Goal: Check status: Check status

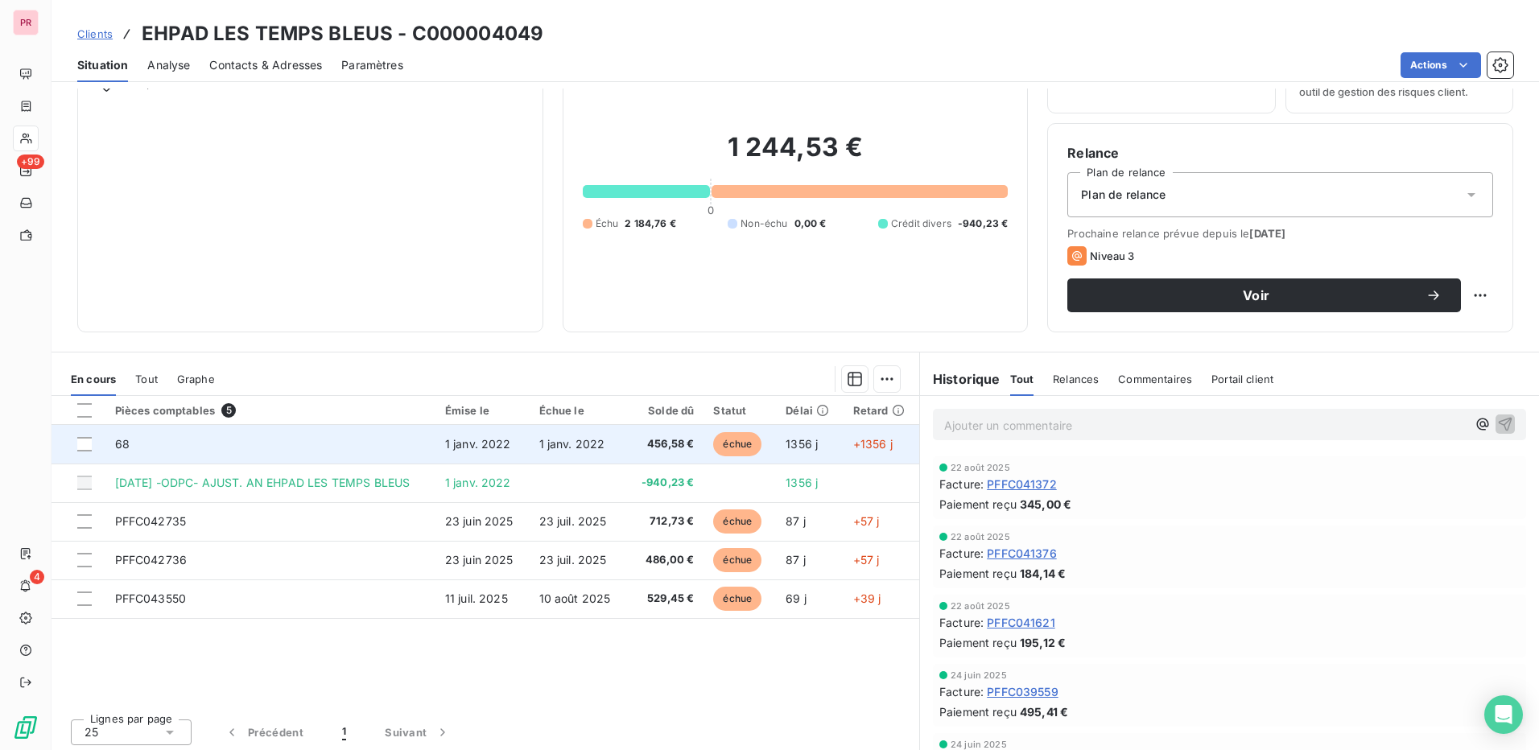
scroll to position [92, 0]
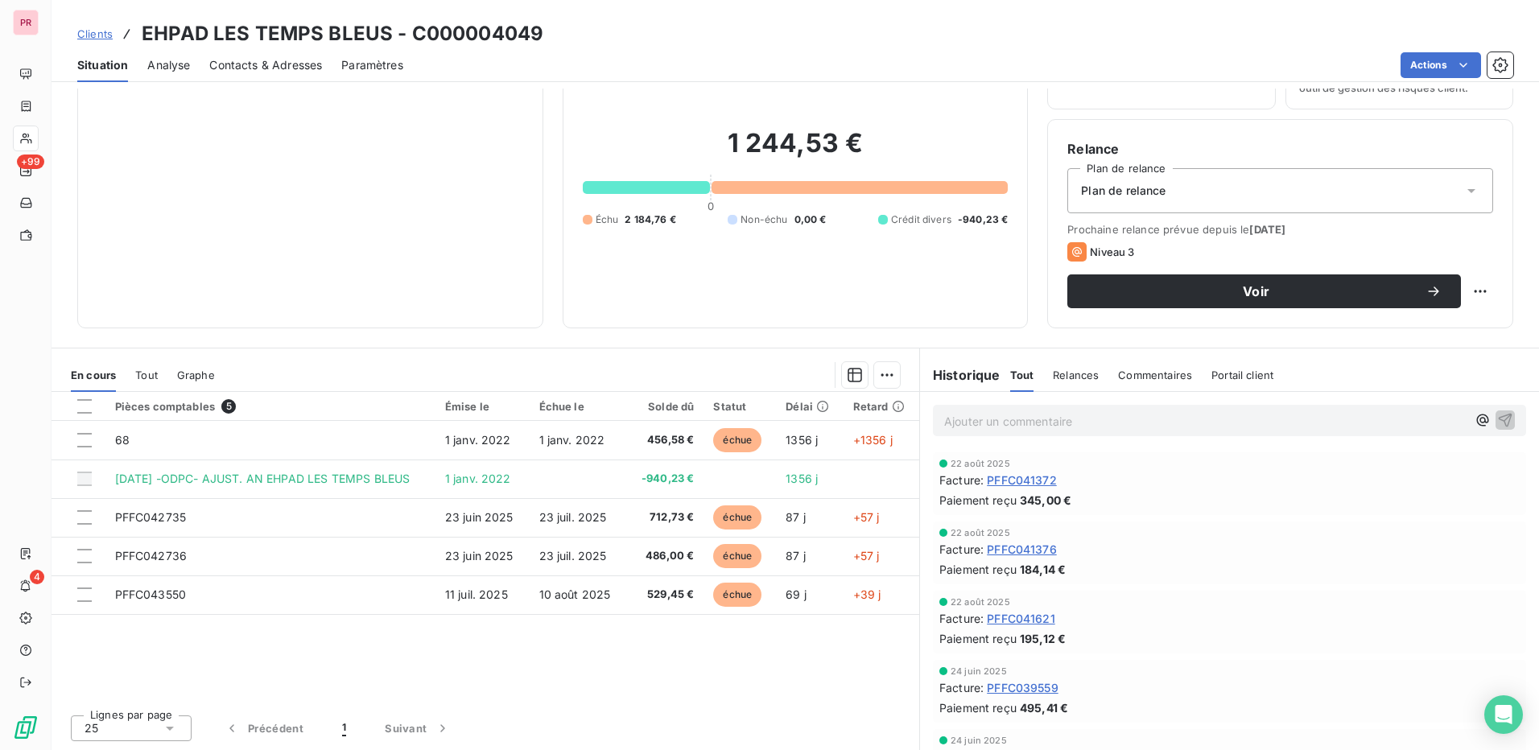
click at [155, 378] on span "Tout" at bounding box center [146, 375] width 23 height 13
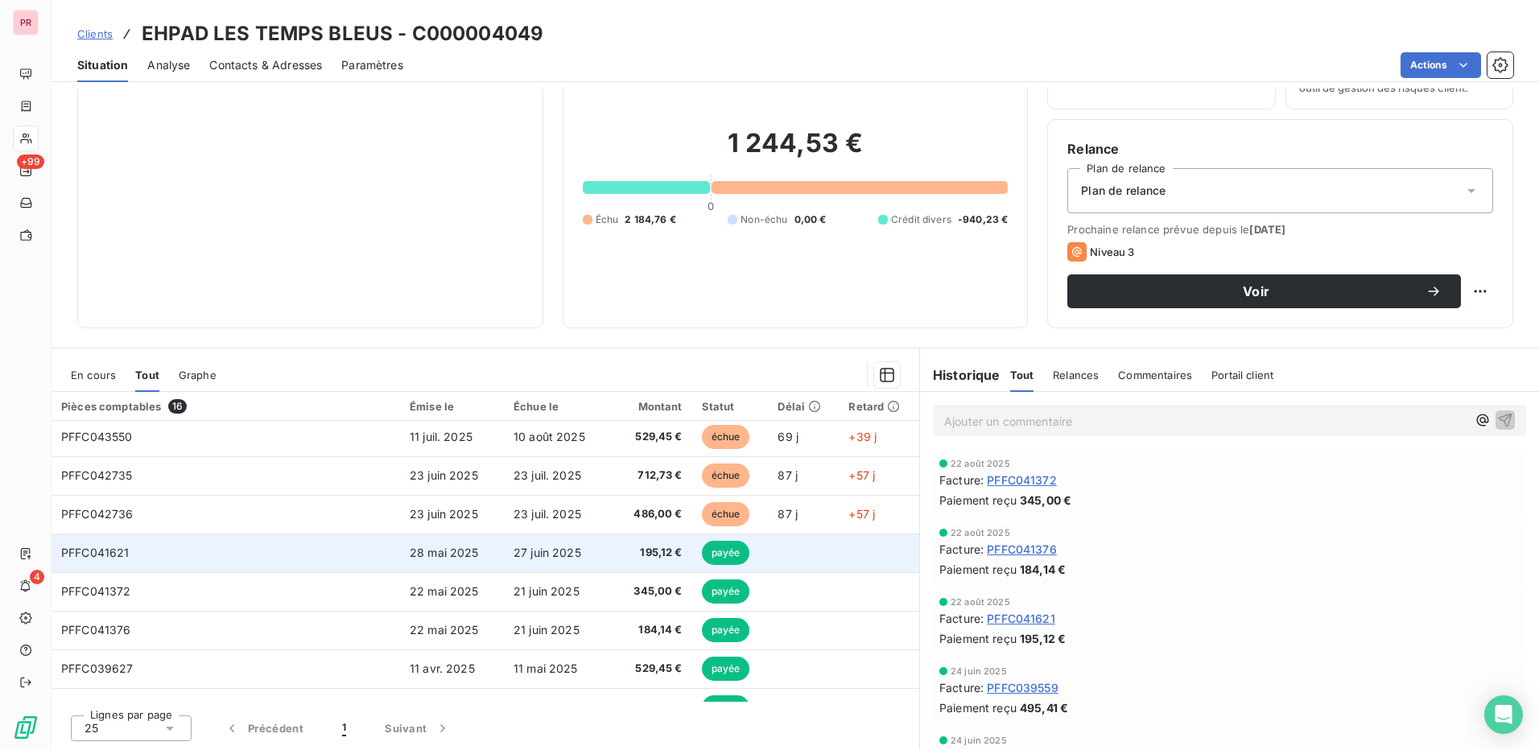
scroll to position [0, 0]
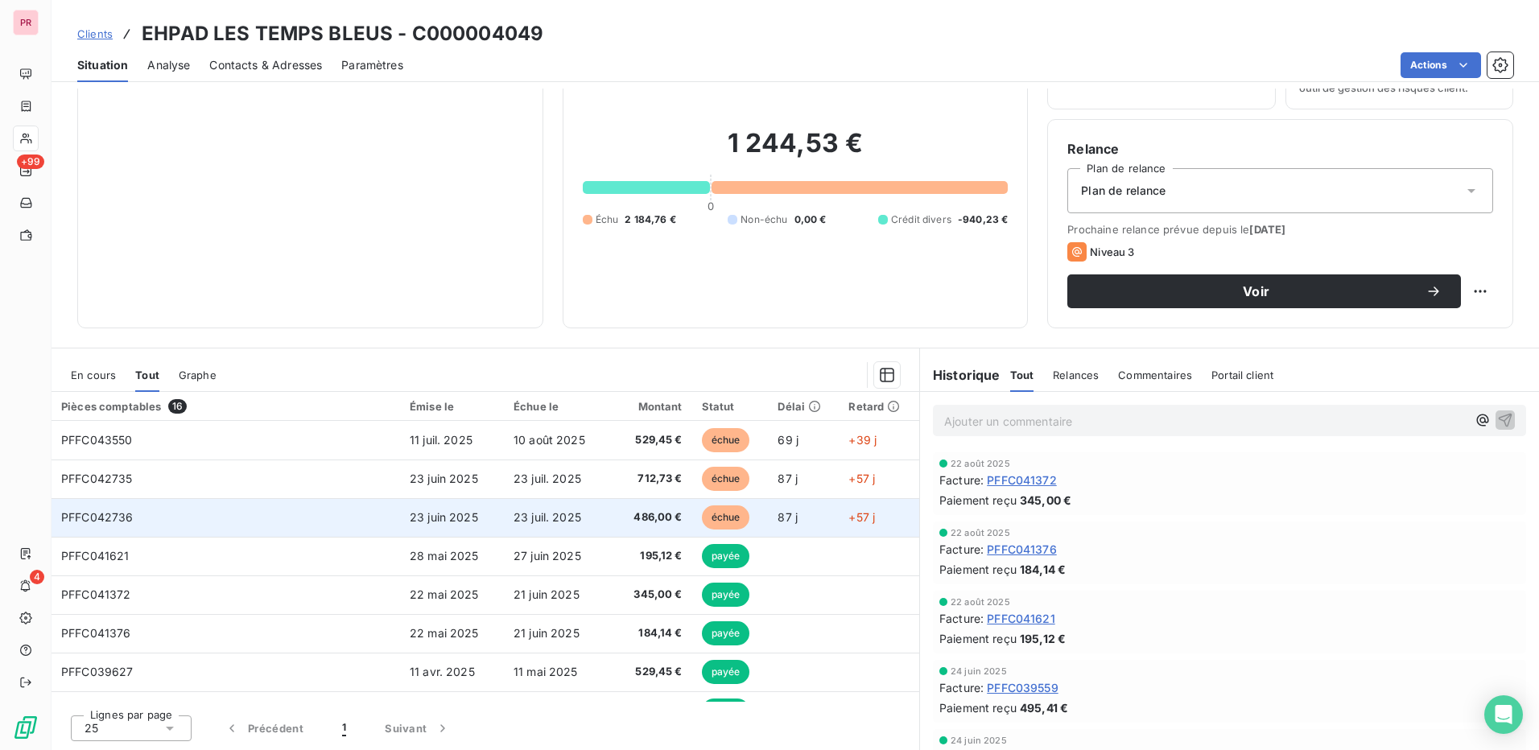
click at [352, 517] on td "PFFC042736" at bounding box center [226, 517] width 349 height 39
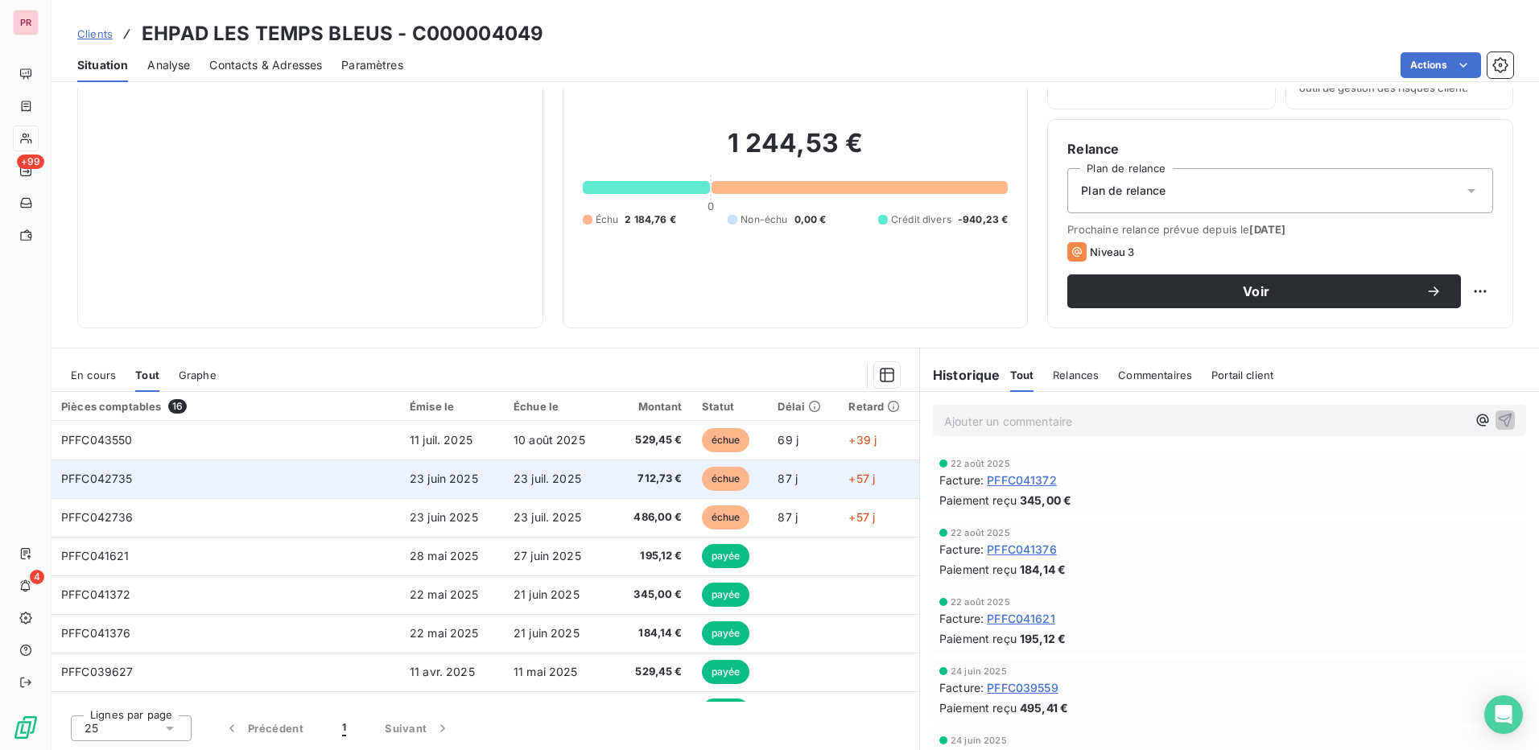
click at [354, 485] on td "PFFC042735" at bounding box center [226, 479] width 349 height 39
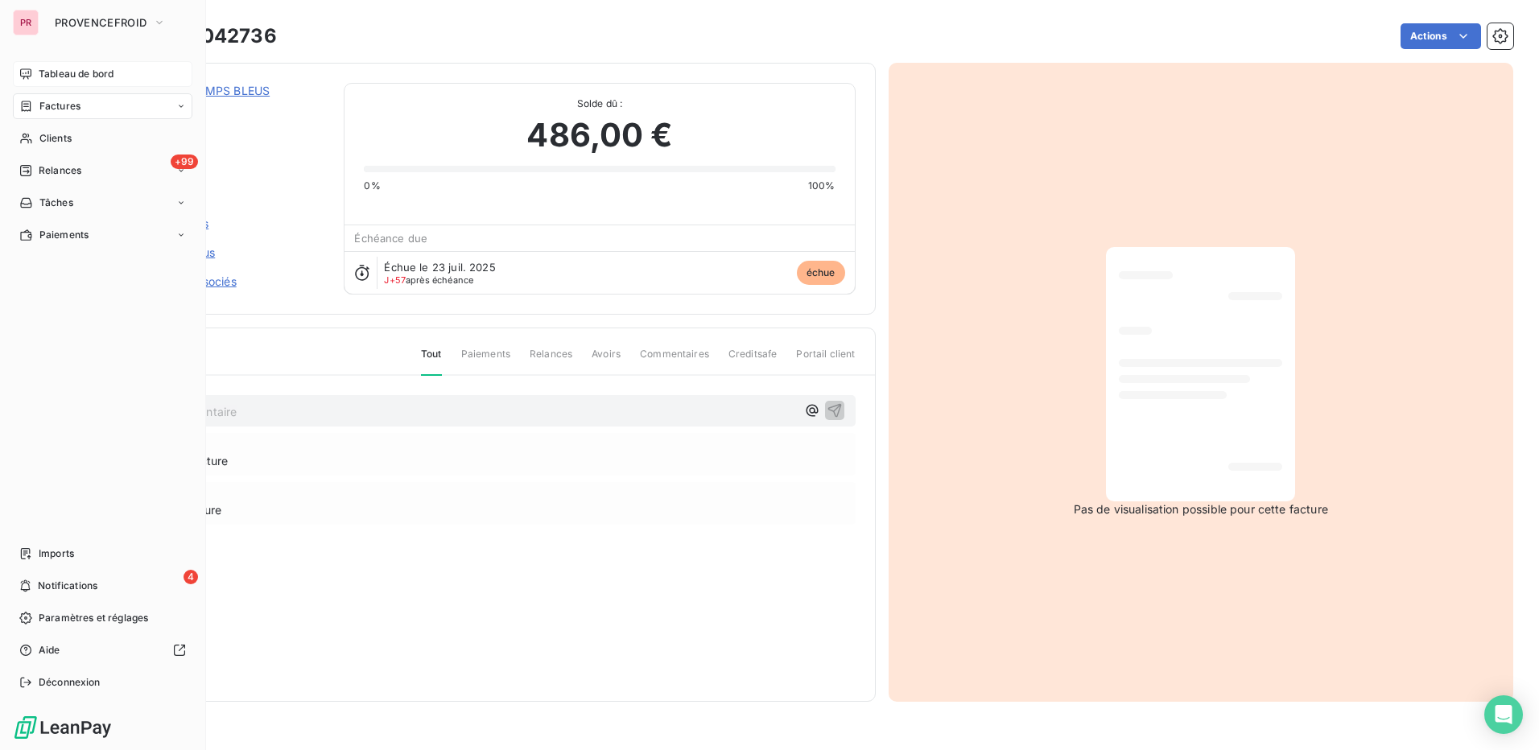
click at [103, 78] on span "Tableau de bord" at bounding box center [76, 74] width 75 height 14
